Goal: Transaction & Acquisition: Purchase product/service

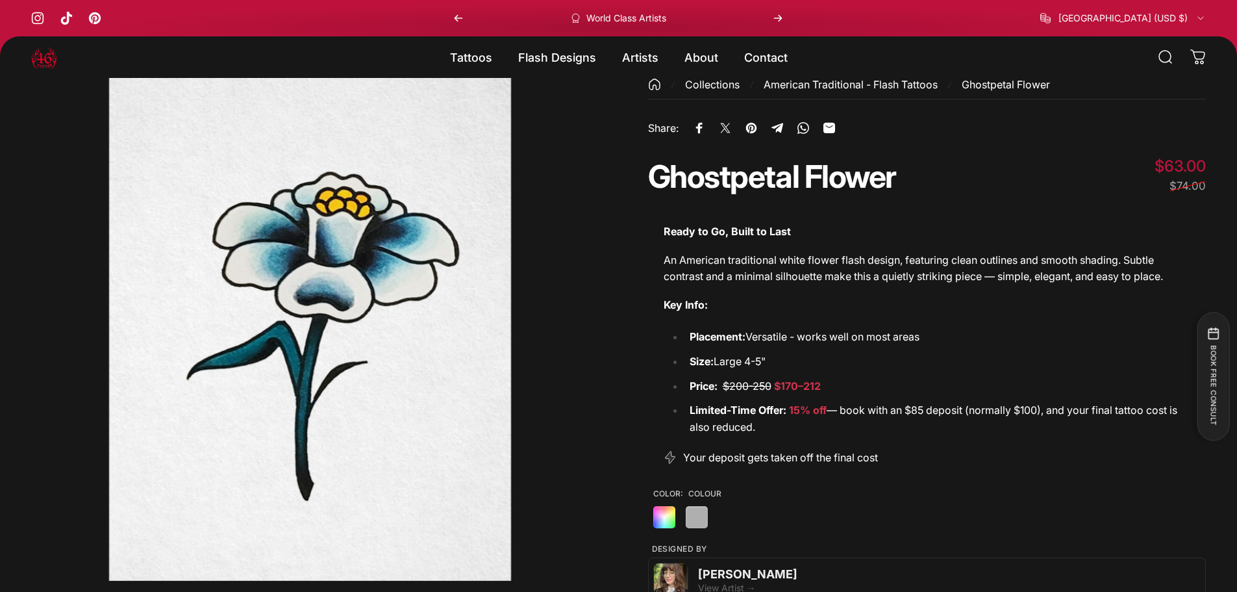
drag, startPoint x: 0, startPoint y: 0, endPoint x: 452, endPoint y: 339, distance: 565.0
click at [479, 382] on button "Open media 1 in modal" at bounding box center [310, 329] width 559 height 503
